Goal: Find specific page/section: Find specific page/section

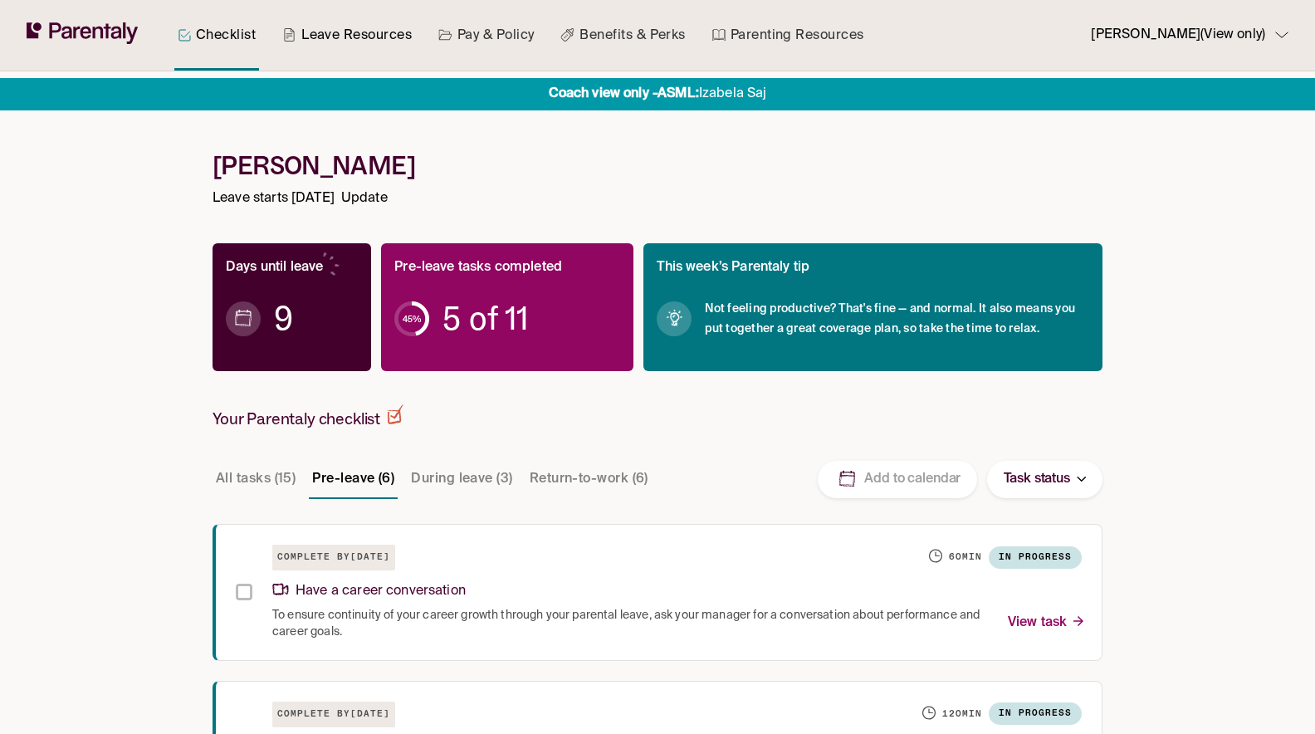
click at [362, 32] on link "Leave Resources" at bounding box center [347, 35] width 136 height 71
